Goal: Task Accomplishment & Management: Manage account settings

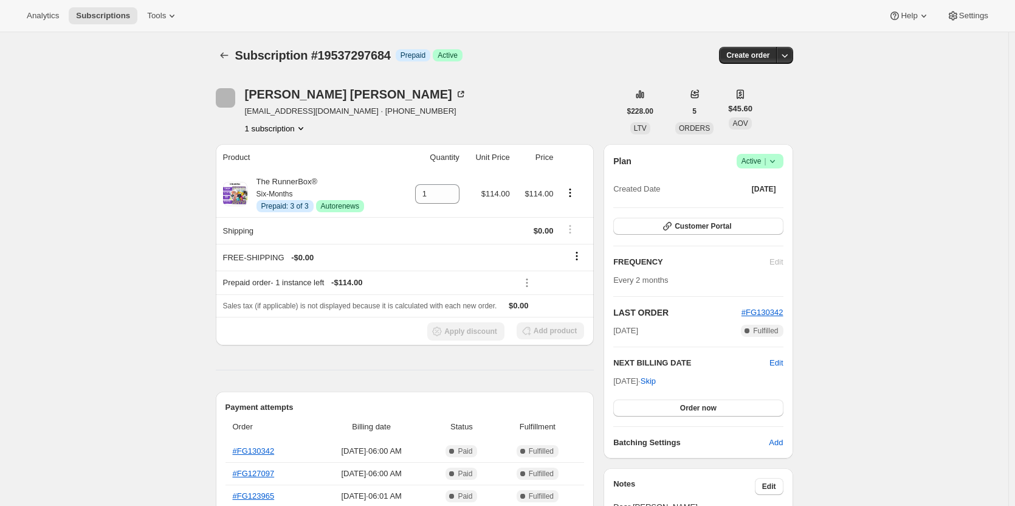
click at [770, 159] on icon at bounding box center [773, 161] width 12 height 12
click at [755, 200] on span "Cancel subscription" at bounding box center [764, 206] width 69 height 12
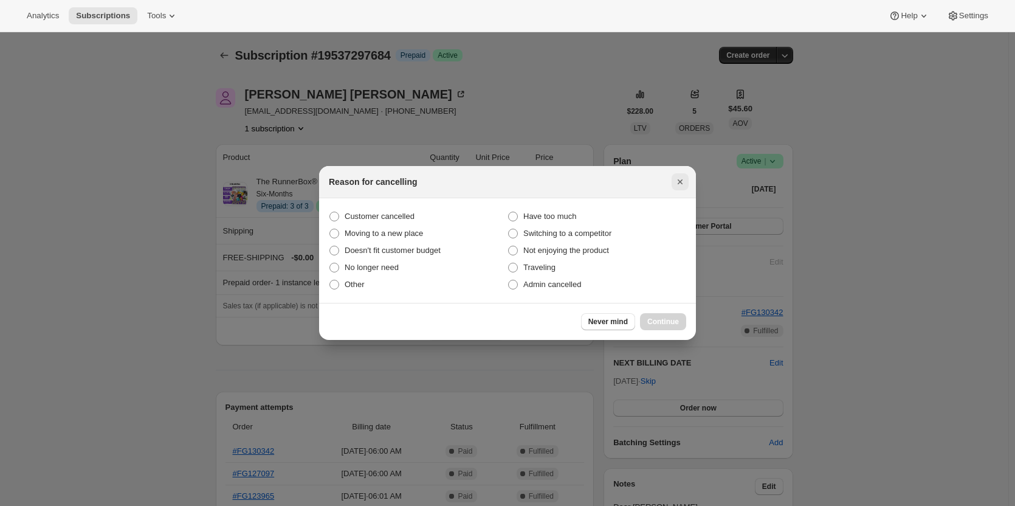
click at [683, 178] on icon "Close" at bounding box center [680, 182] width 12 height 12
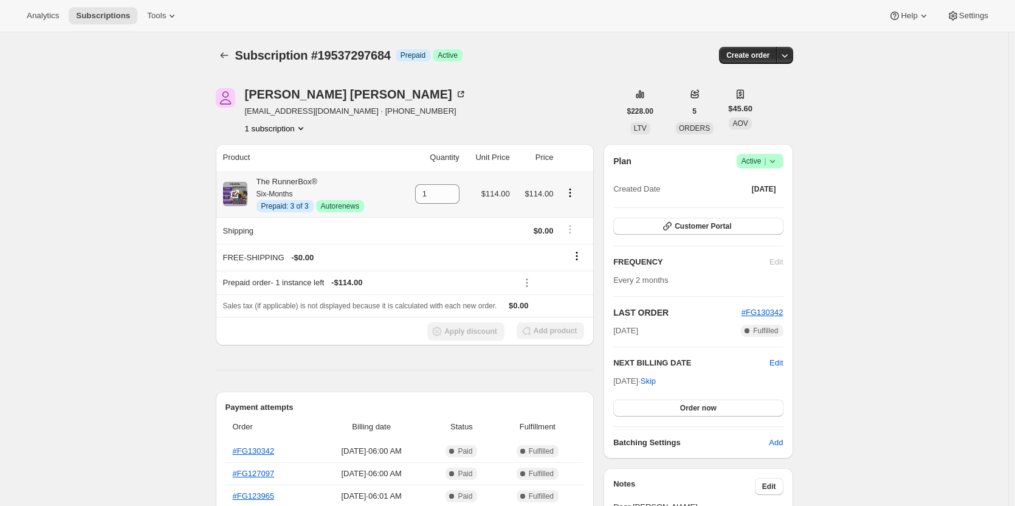
click at [576, 193] on icon "Product actions" at bounding box center [570, 193] width 12 height 12
click at [558, 215] on span "Disable Autorenew" at bounding box center [574, 216] width 66 height 9
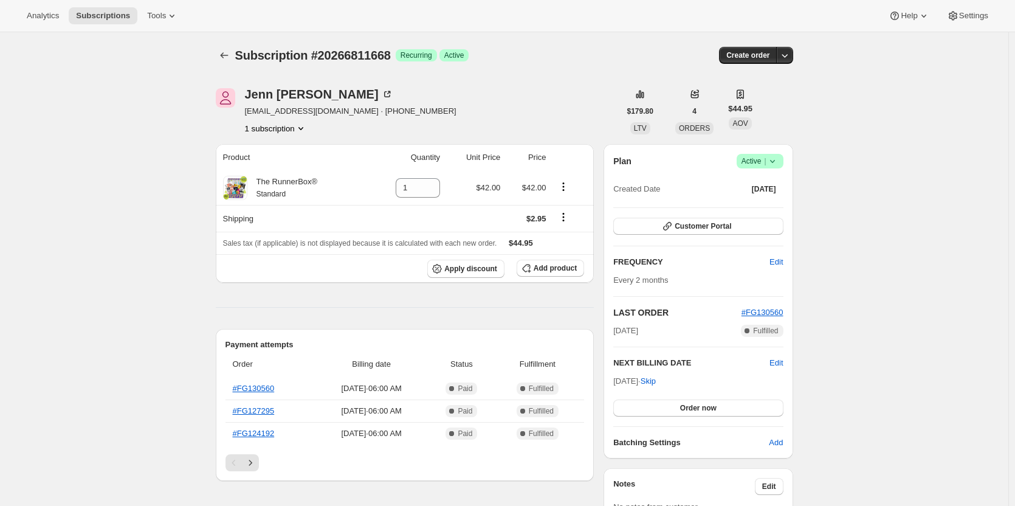
click at [779, 161] on icon at bounding box center [773, 161] width 12 height 12
click at [757, 204] on span "Cancel subscription" at bounding box center [764, 205] width 69 height 9
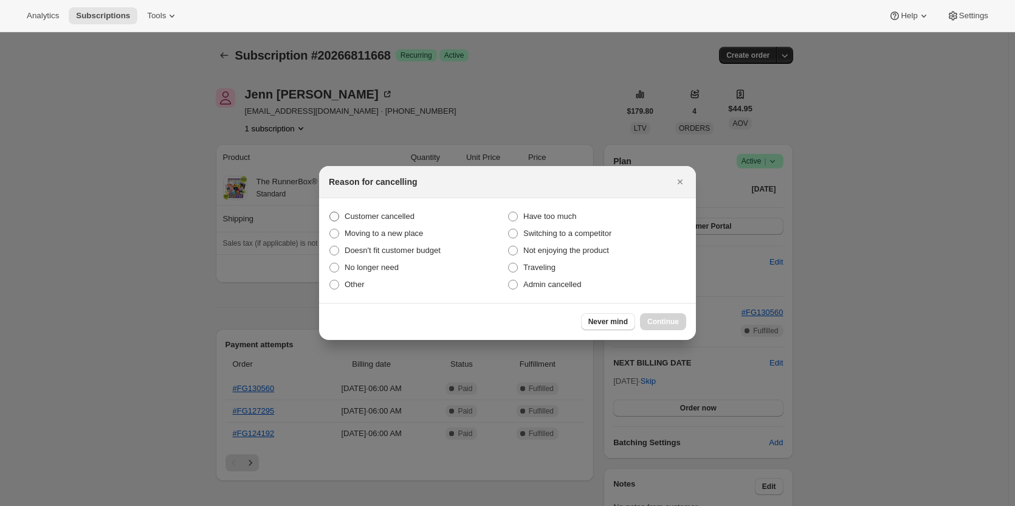
click at [408, 224] on label "Customer cancelled" at bounding box center [418, 216] width 179 height 17
click at [330, 212] on input "Customer cancelled" at bounding box center [330, 212] width 1 height 1
radio input "true"
click at [666, 315] on button "Continue" at bounding box center [663, 321] width 46 height 17
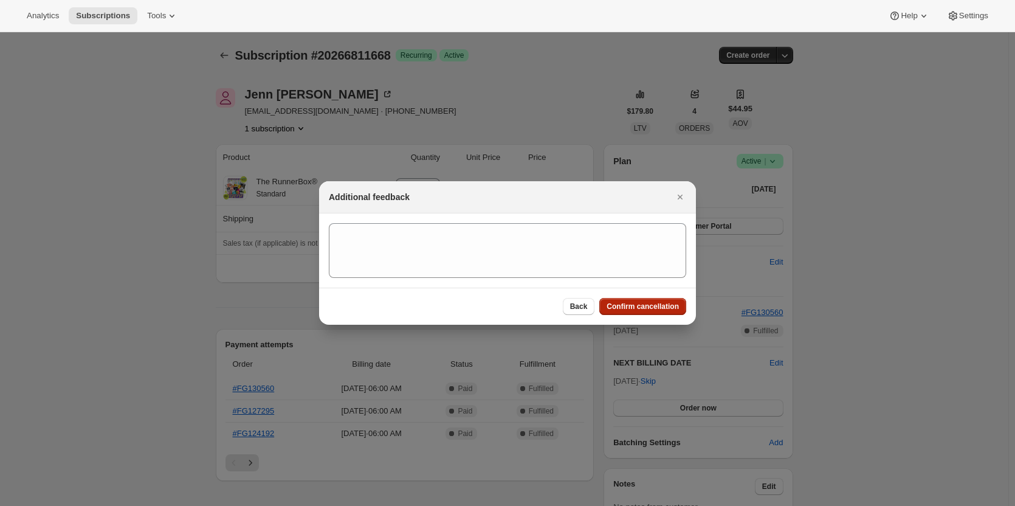
click at [659, 305] on span "Confirm cancellation" at bounding box center [643, 307] width 72 height 10
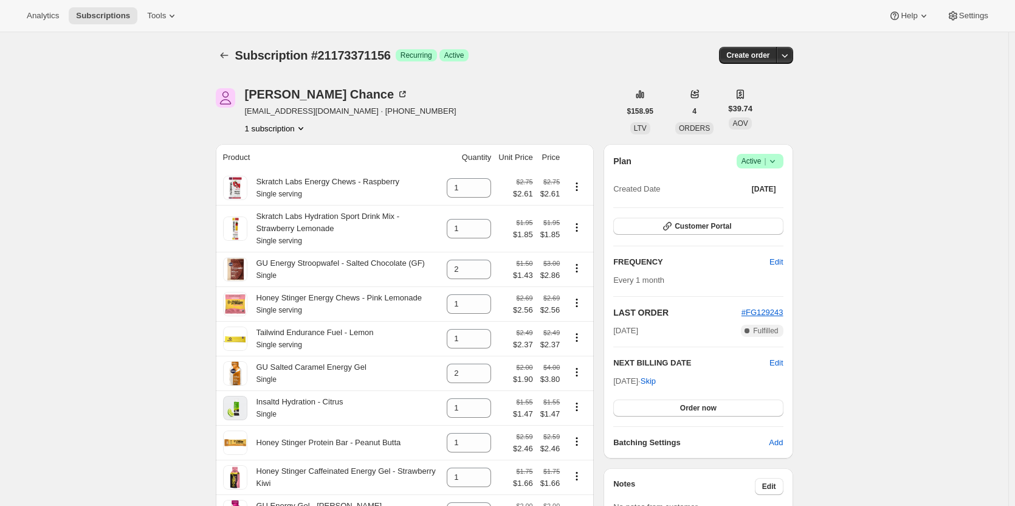
click at [784, 165] on span "Success Active |" at bounding box center [760, 161] width 47 height 15
click at [751, 206] on span "Cancel subscription" at bounding box center [764, 205] width 69 height 9
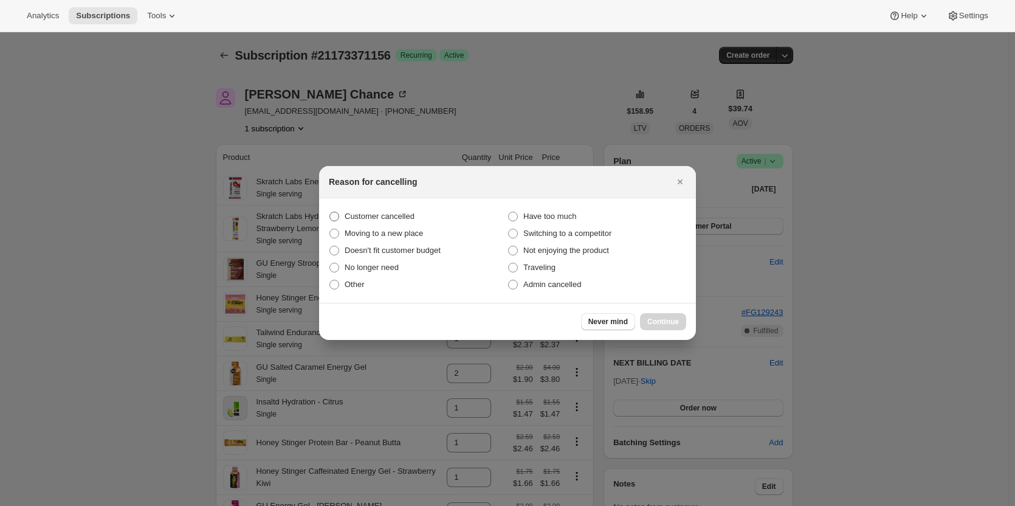
click at [371, 215] on span "Customer cancelled" at bounding box center [380, 216] width 70 height 9
click at [330, 212] on input "Customer cancelled" at bounding box center [330, 212] width 1 height 1
radio input "true"
click at [659, 319] on span "Continue" at bounding box center [664, 322] width 32 height 10
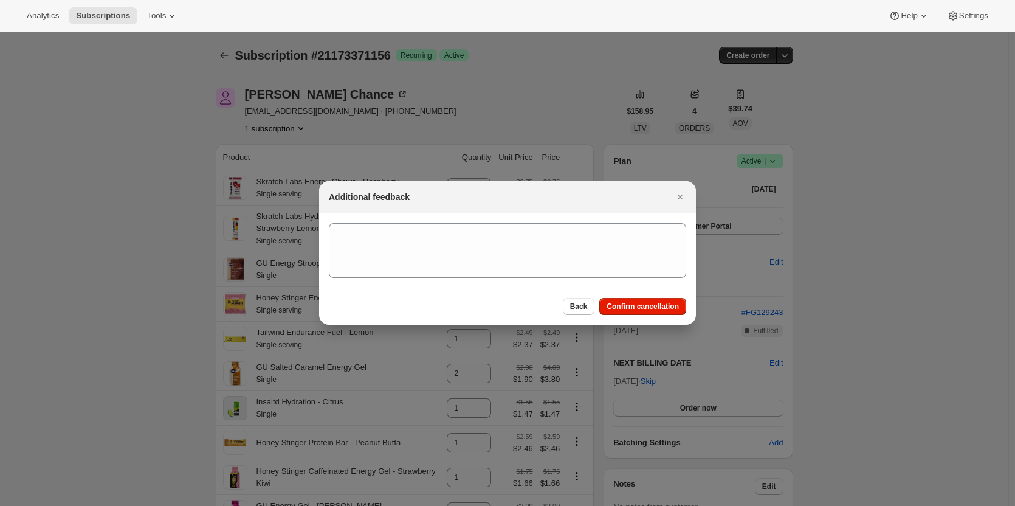
click at [658, 316] on div "Back Confirm cancellation" at bounding box center [507, 306] width 377 height 37
click at [640, 305] on span "Confirm cancellation" at bounding box center [643, 307] width 72 height 10
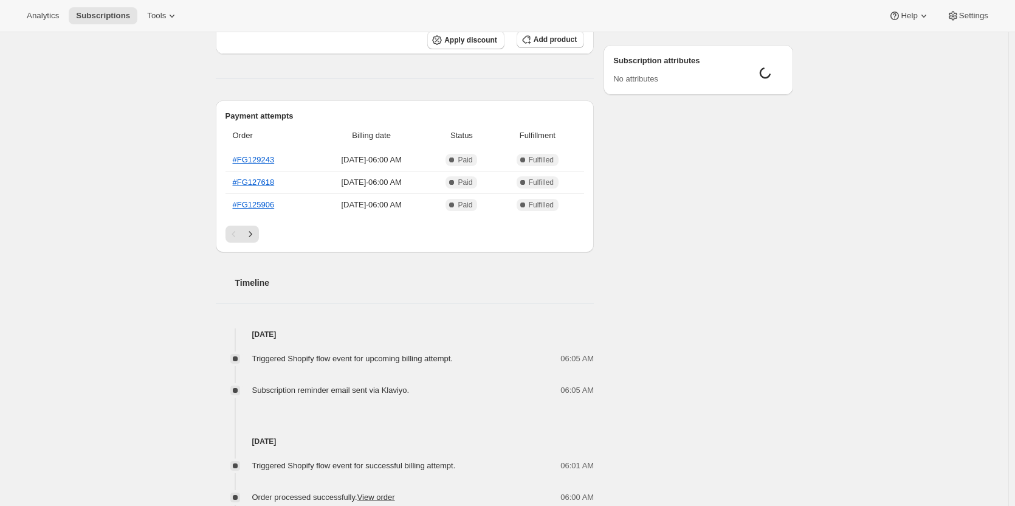
scroll to position [44, 0]
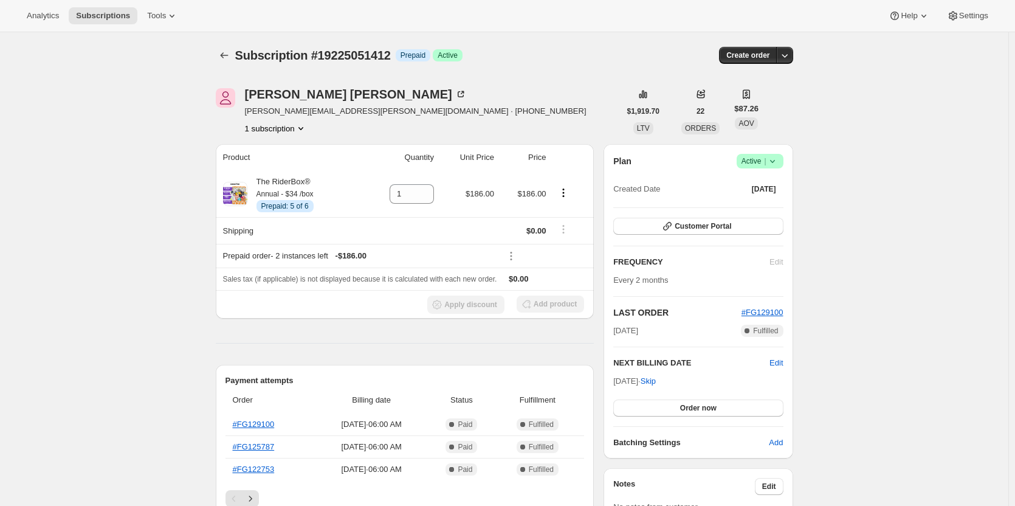
click at [773, 164] on icon at bounding box center [773, 161] width 12 height 12
click at [568, 195] on icon "Product actions" at bounding box center [564, 193] width 12 height 12
click at [499, 244] on th "Prepaid order - 2 instances left - $186.00" at bounding box center [357, 256] width 283 height 24
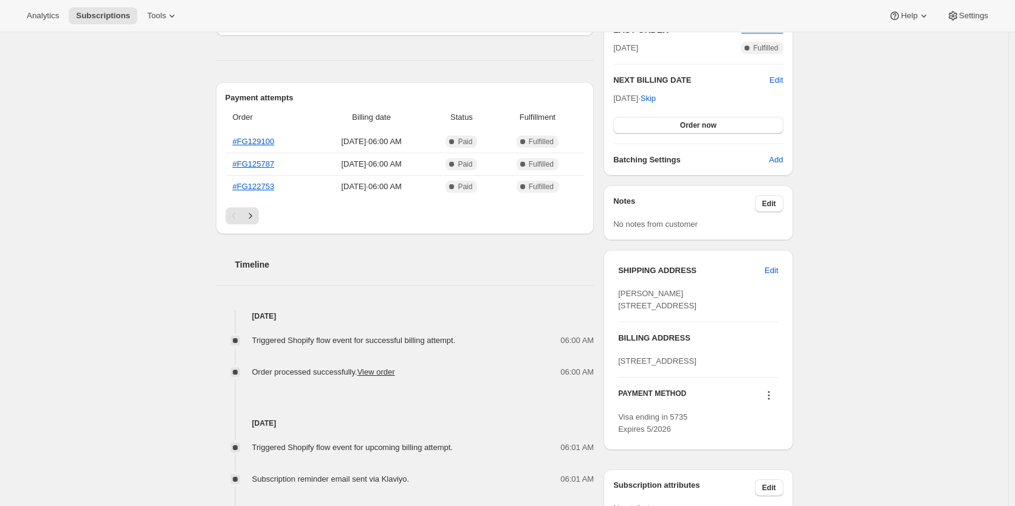
scroll to position [268, 0]
